Goal: Find contact information: Find contact information

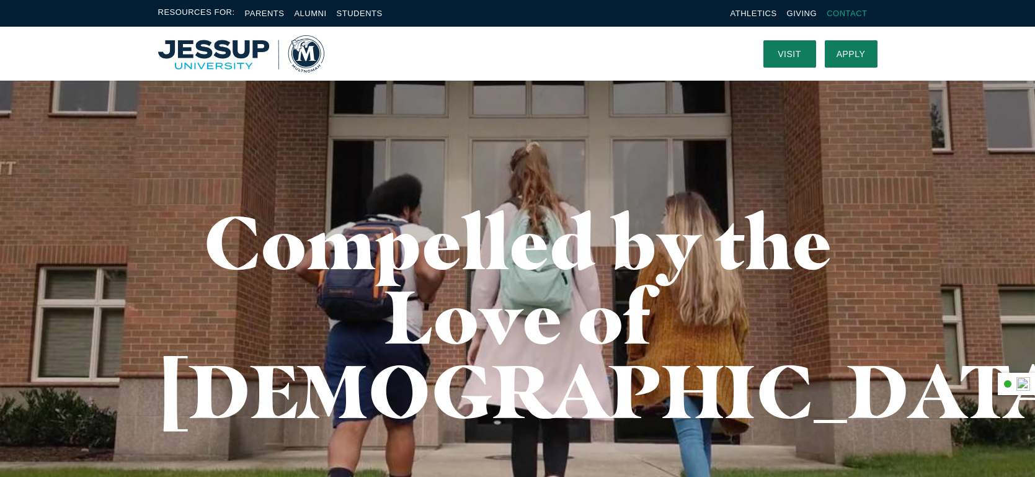
click at [841, 9] on link "Contact" at bounding box center [847, 13] width 40 height 9
